Goal: Find specific page/section: Find specific page/section

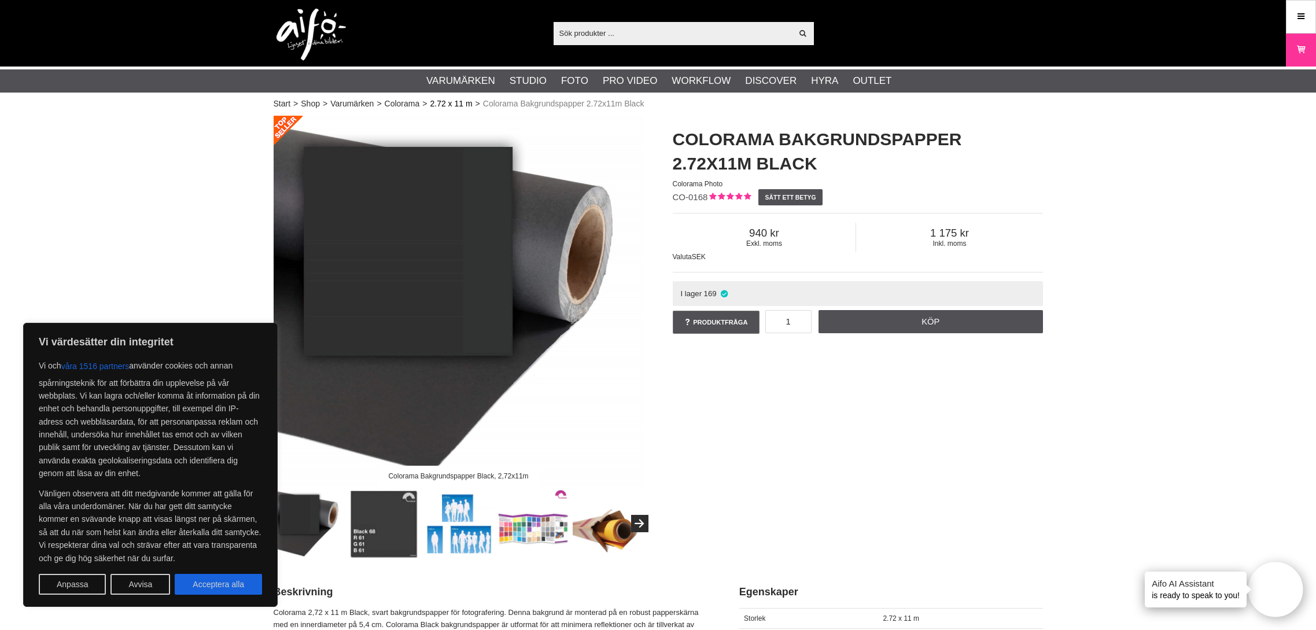
click at [442, 106] on link "2.72 x 11 m" at bounding box center [451, 104] width 42 height 12
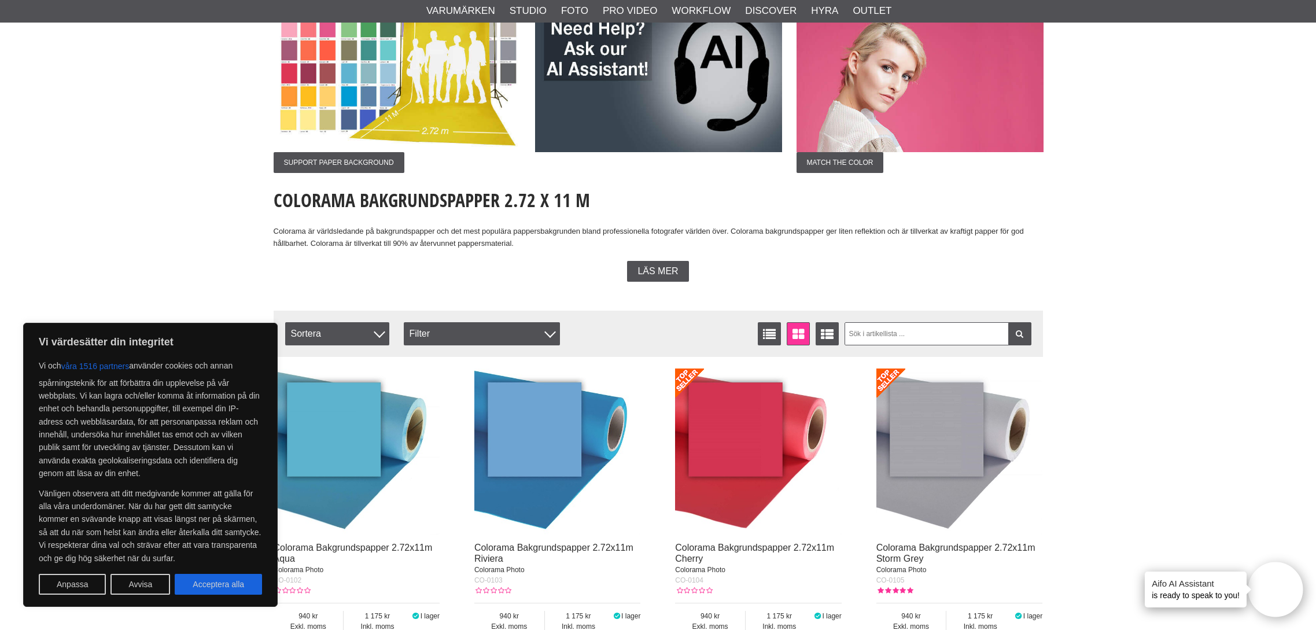
scroll to position [270, 0]
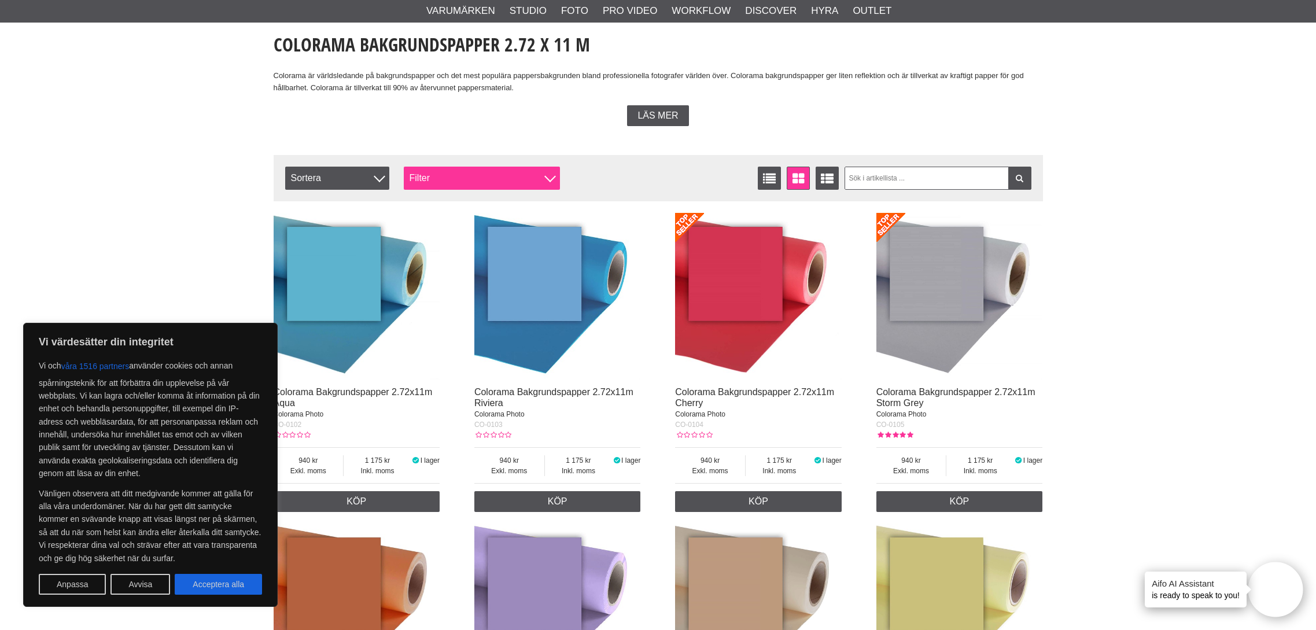
click at [508, 177] on div "Filter" at bounding box center [482, 178] width 156 height 23
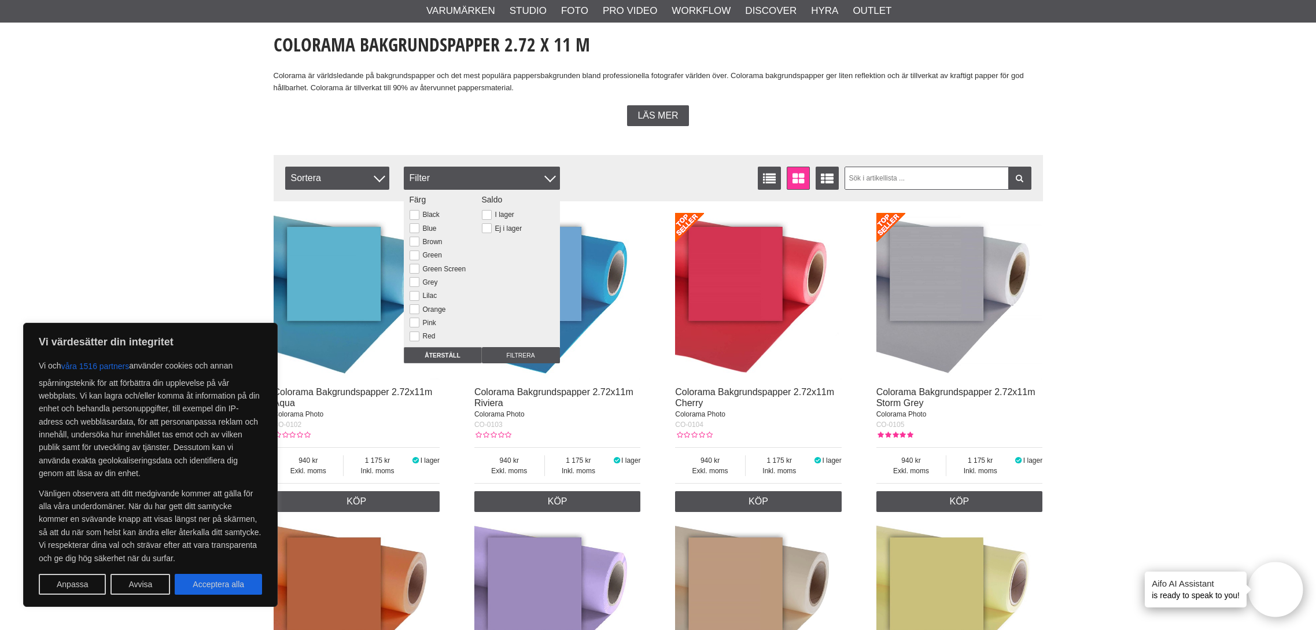
click at [612, 158] on div "Filtrera Sortera Antal artiklar 86 Listvisning Fönstervisning Utökad listvisnin…" at bounding box center [658, 178] width 769 height 46
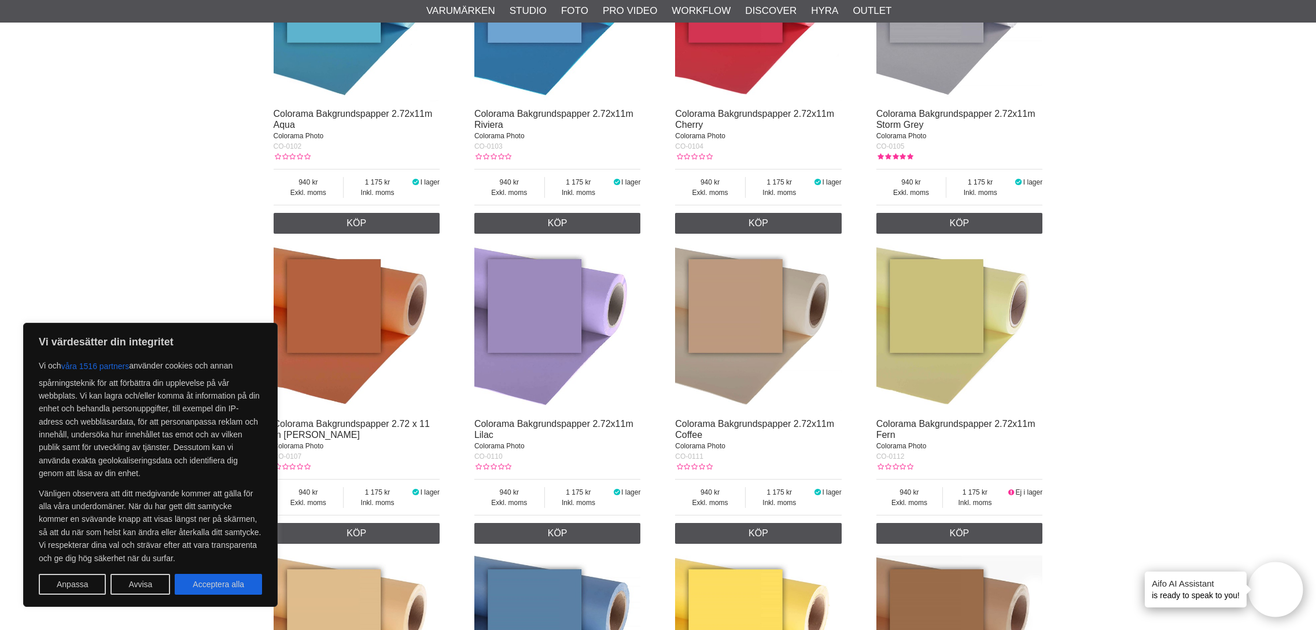
scroll to position [565, 0]
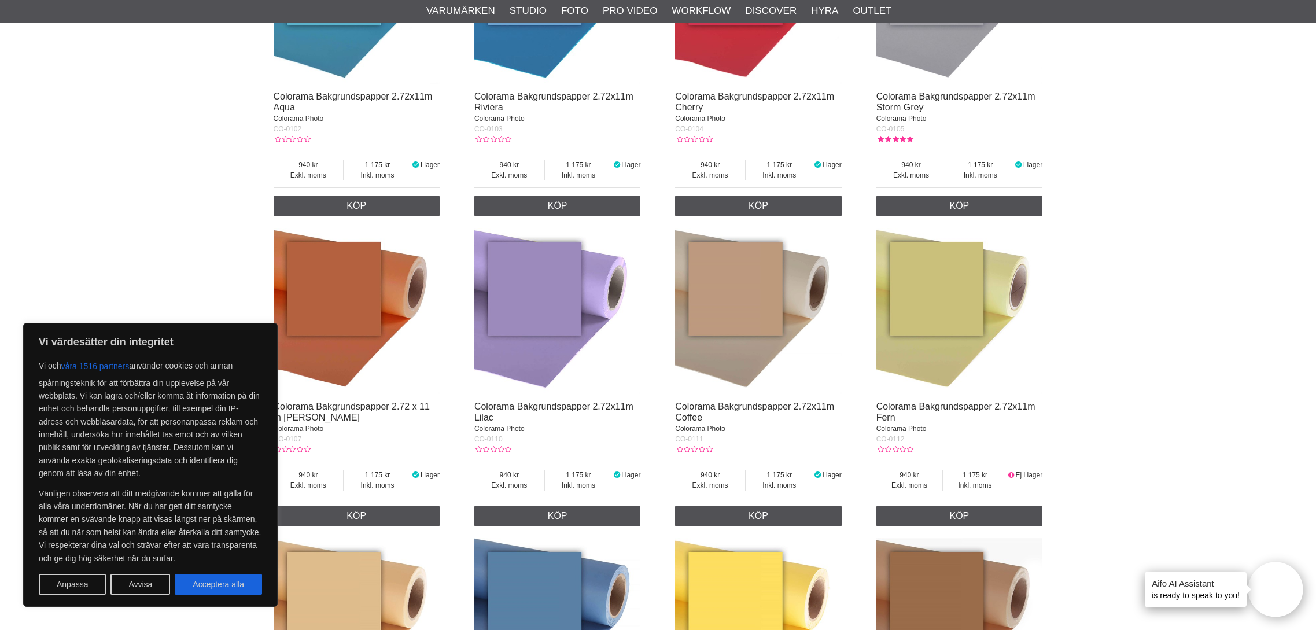
click at [561, 307] on img at bounding box center [557, 311] width 167 height 167
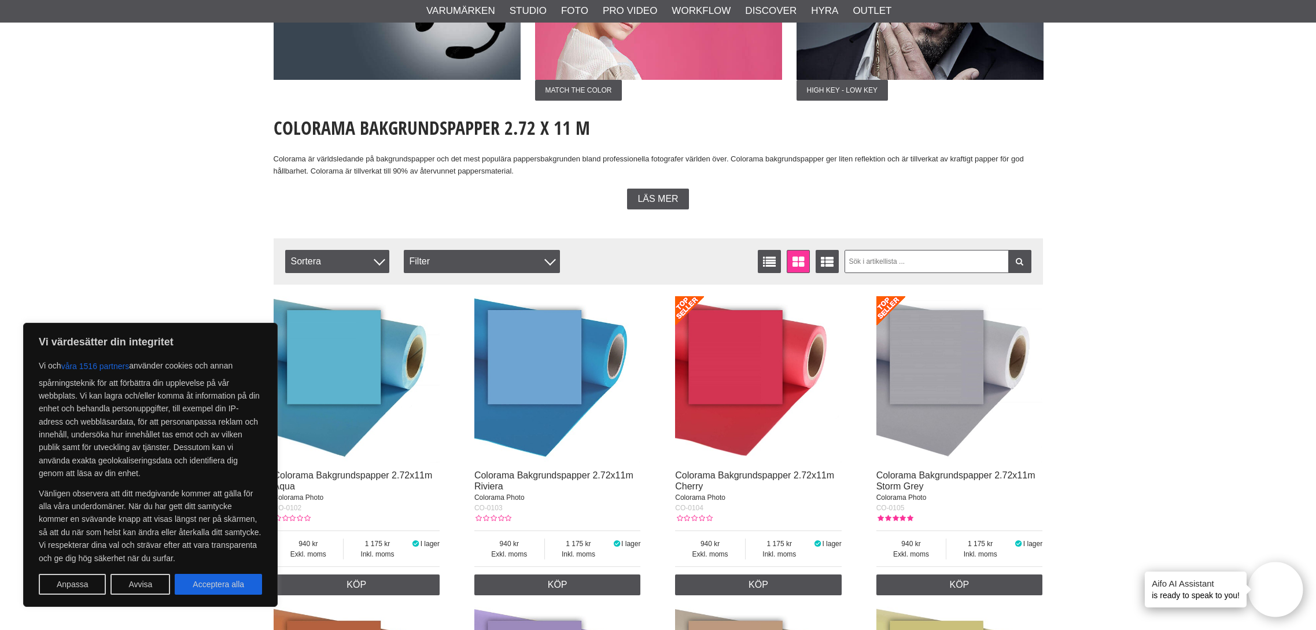
scroll to position [187, 0]
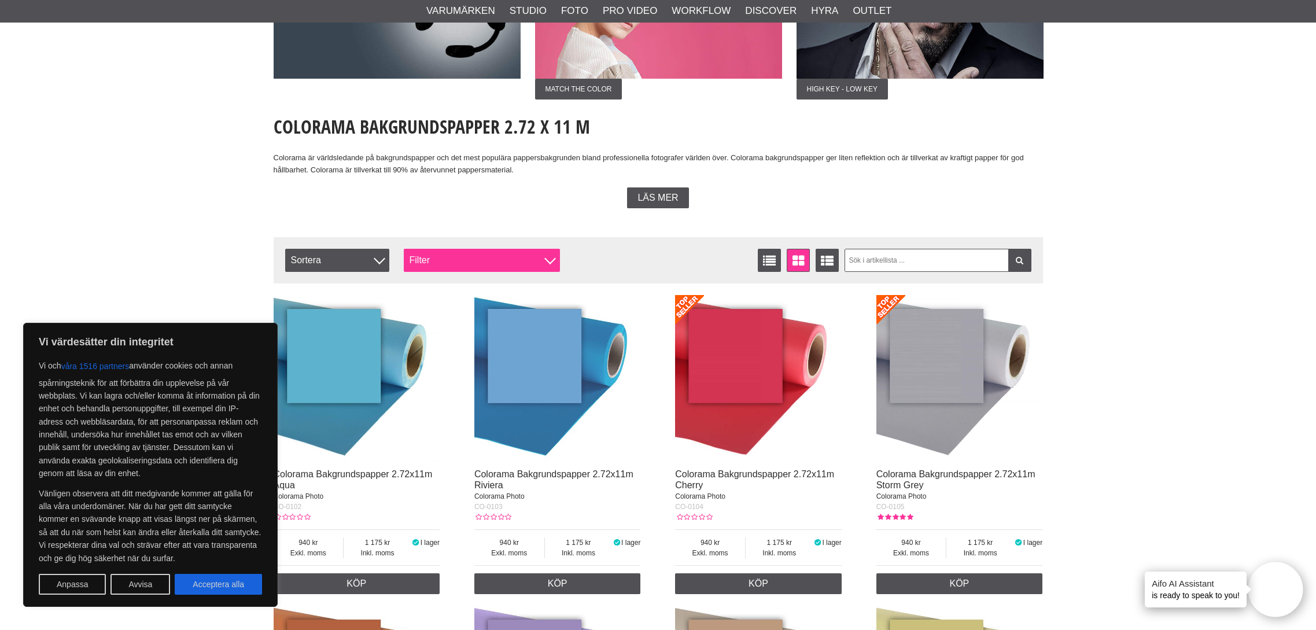
click at [455, 266] on div "Filter" at bounding box center [482, 260] width 156 height 23
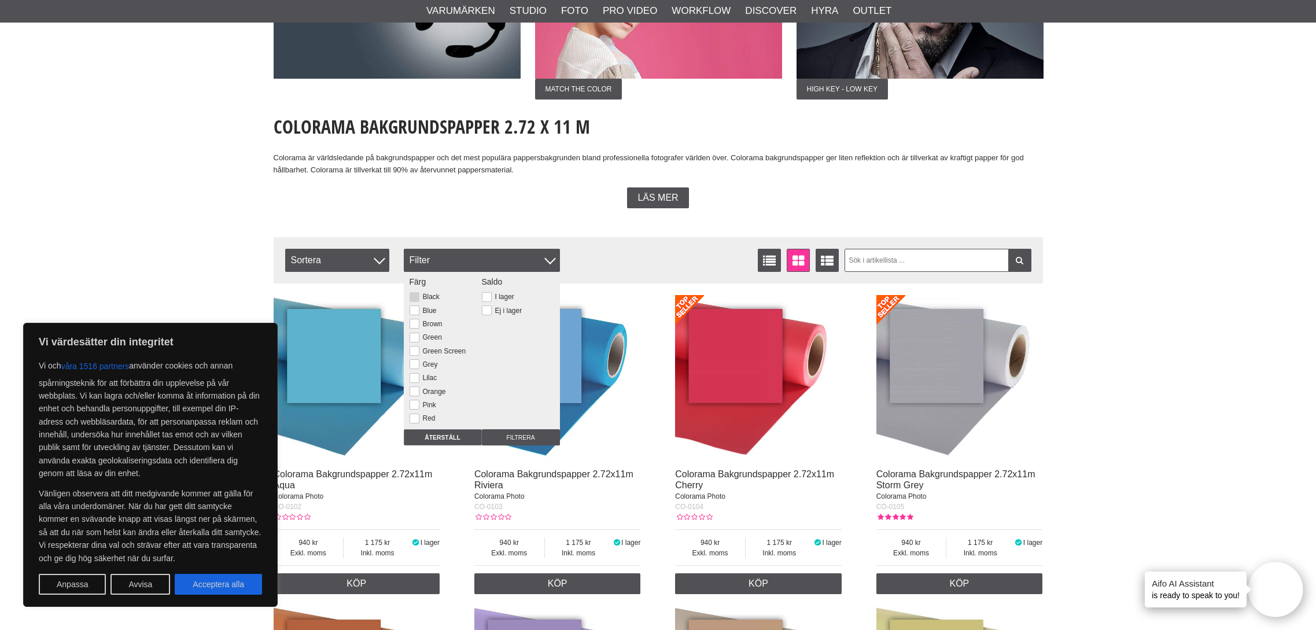
click at [416, 296] on button at bounding box center [415, 297] width 10 height 10
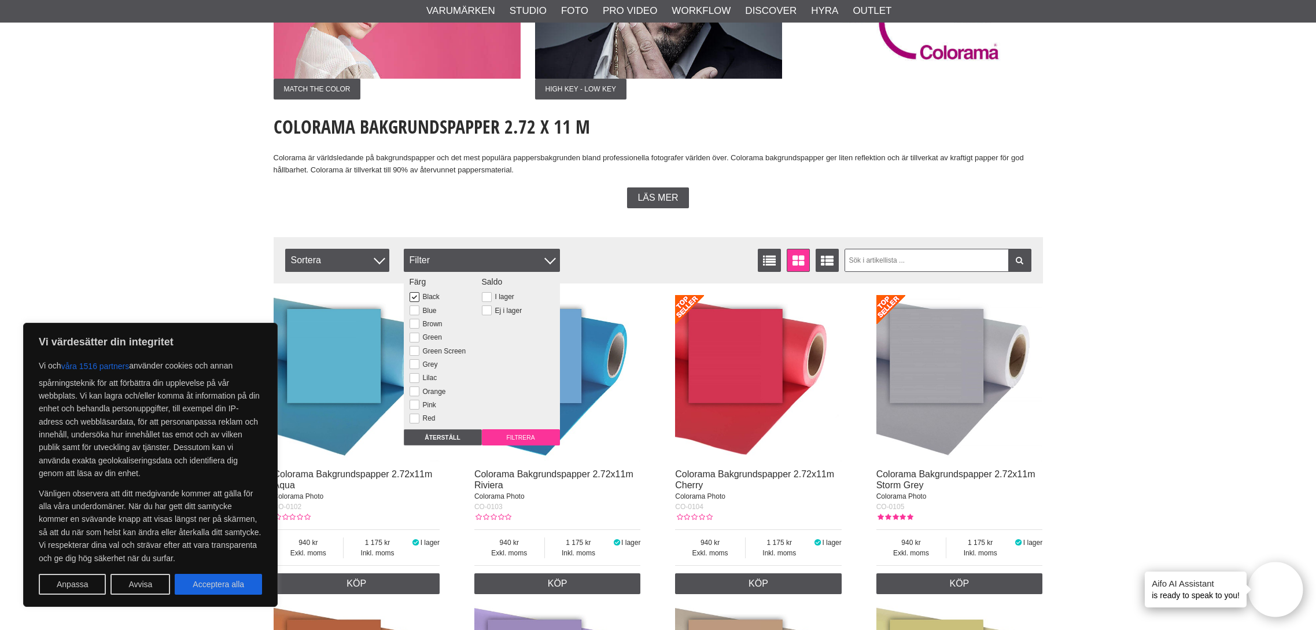
click at [519, 439] on input "Filtrera" at bounding box center [521, 437] width 78 height 16
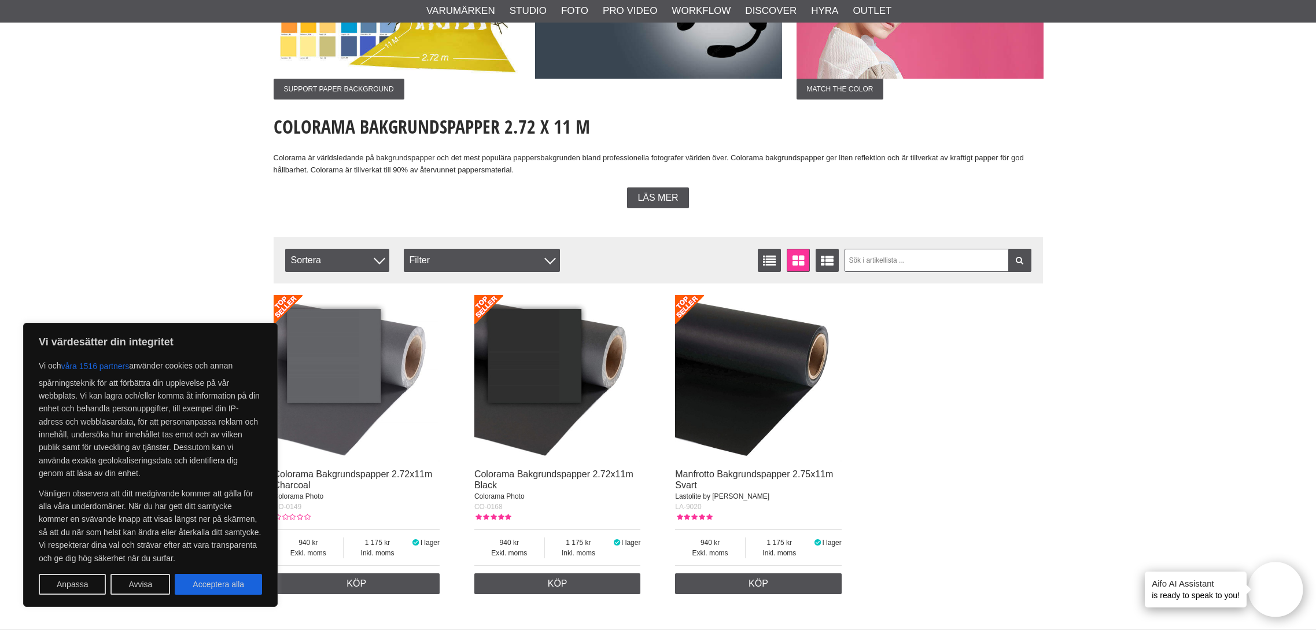
scroll to position [232, 0]
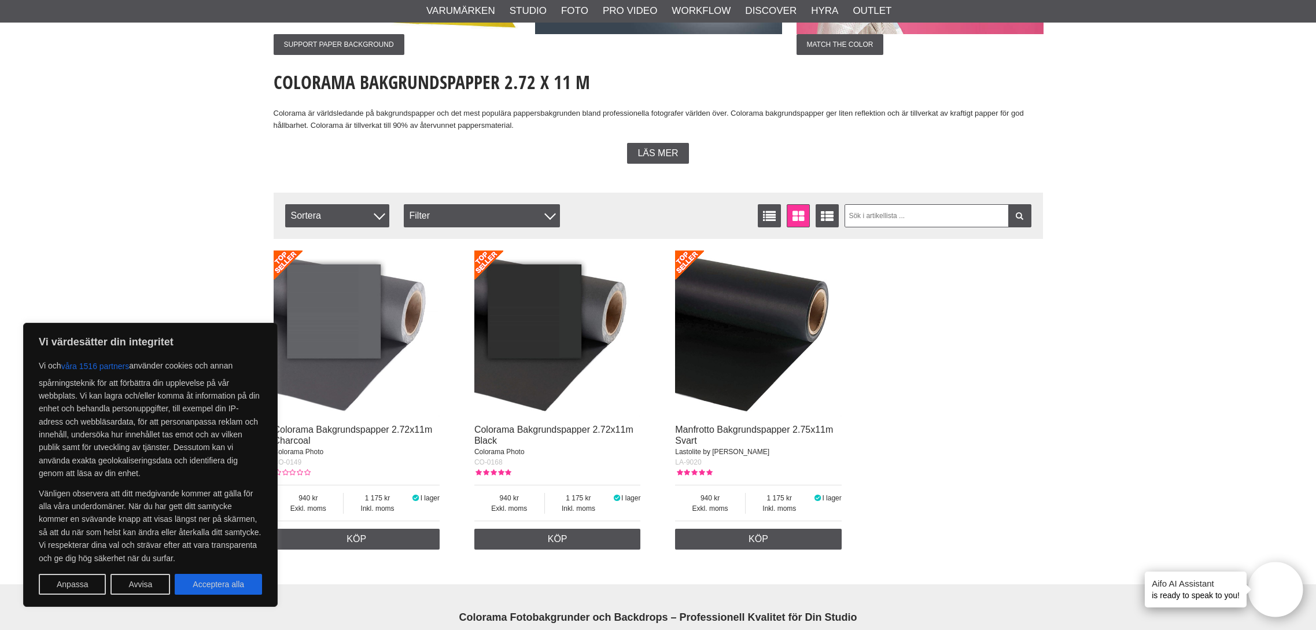
click at [568, 381] on img at bounding box center [557, 333] width 167 height 167
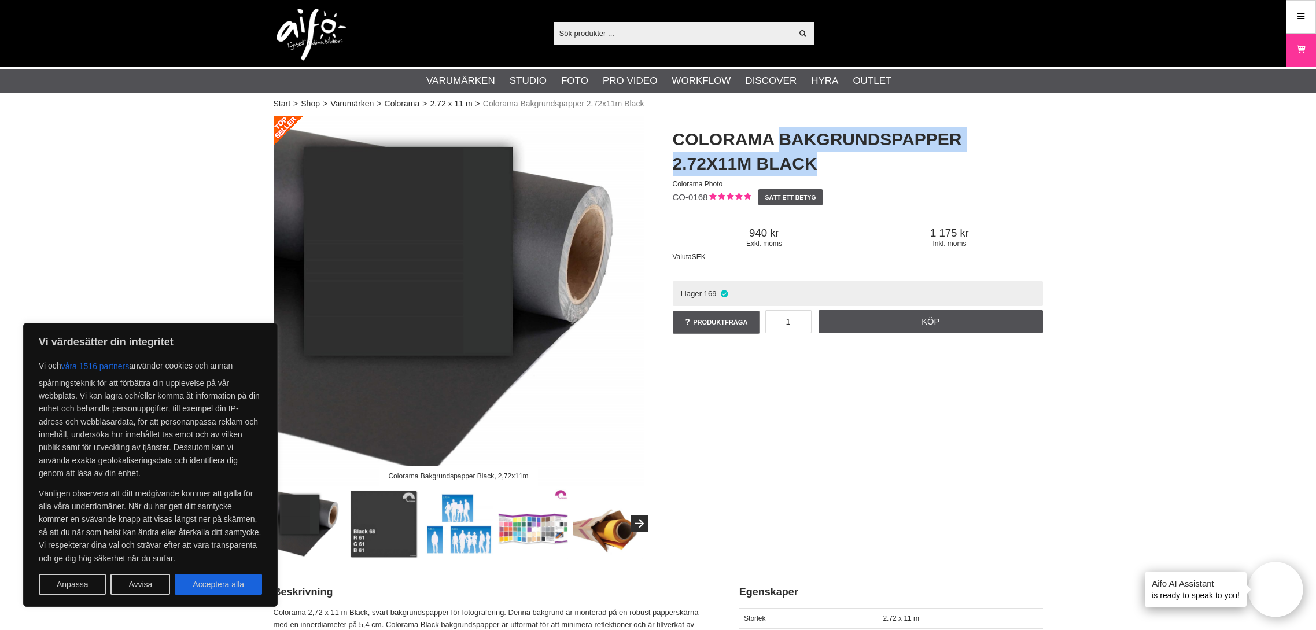
drag, startPoint x: 781, startPoint y: 142, endPoint x: 830, endPoint y: 169, distance: 55.7
click at [830, 169] on h1 "Colorama Bakgrundspapper 2.72x11m Black" at bounding box center [858, 151] width 370 height 49
copy h1 "Bakgrundspapper 2.72x11m Black"
